Goal: Communication & Community: Participate in discussion

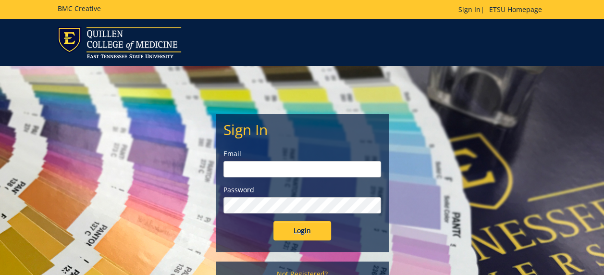
type input "[EMAIL_ADDRESS][DOMAIN_NAME]"
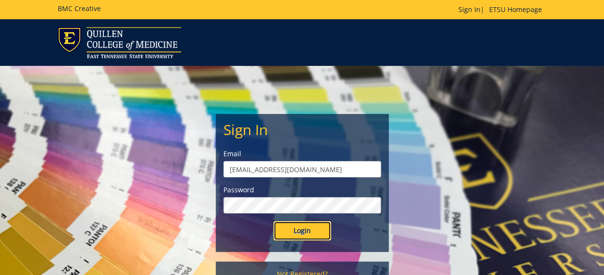
click at [304, 235] on input "Login" at bounding box center [302, 230] width 58 height 19
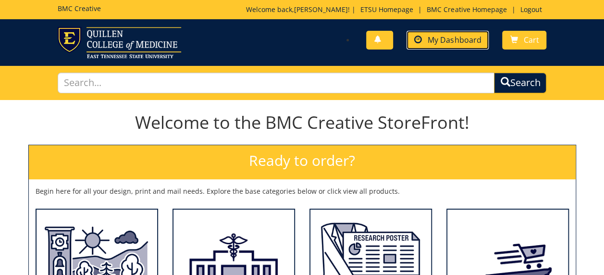
click at [444, 39] on span "My Dashboard" at bounding box center [454, 40] width 53 height 11
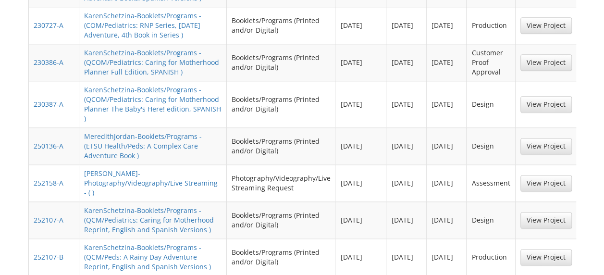
scroll to position [577, 0]
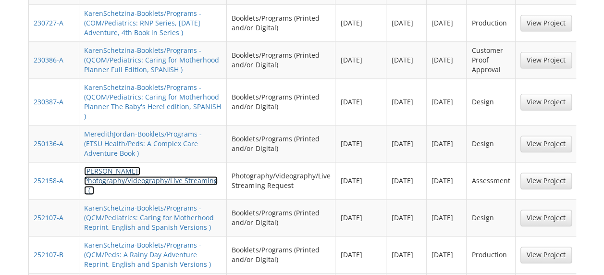
click at [178, 166] on link "KarenSchetzina-Photography/Videography/Live Streaming - ( )" at bounding box center [151, 180] width 134 height 28
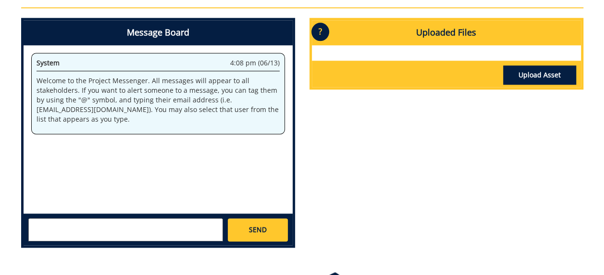
scroll to position [573, 0]
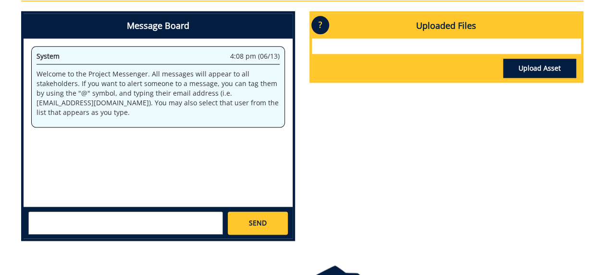
click at [112, 211] on textarea at bounding box center [125, 222] width 195 height 23
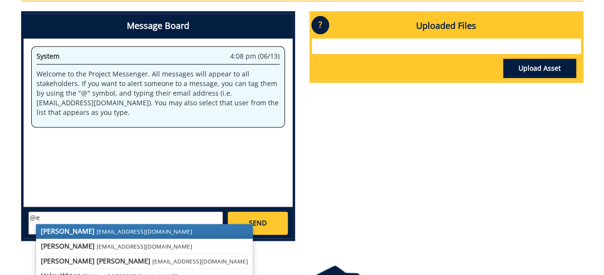
type textarea "@"
